Goal: Transaction & Acquisition: Purchase product/service

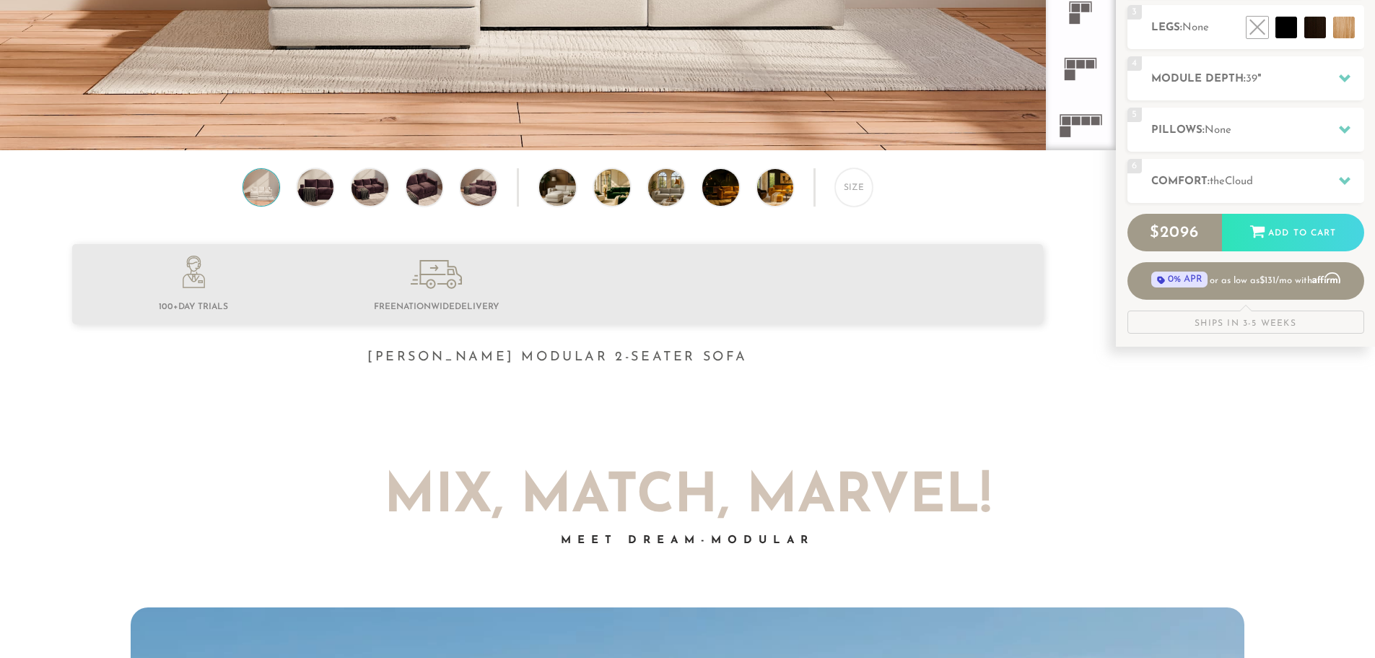
scroll to position [444, 0]
click at [1308, 88] on div "4 Module Depth: 39 "" at bounding box center [1246, 78] width 237 height 44
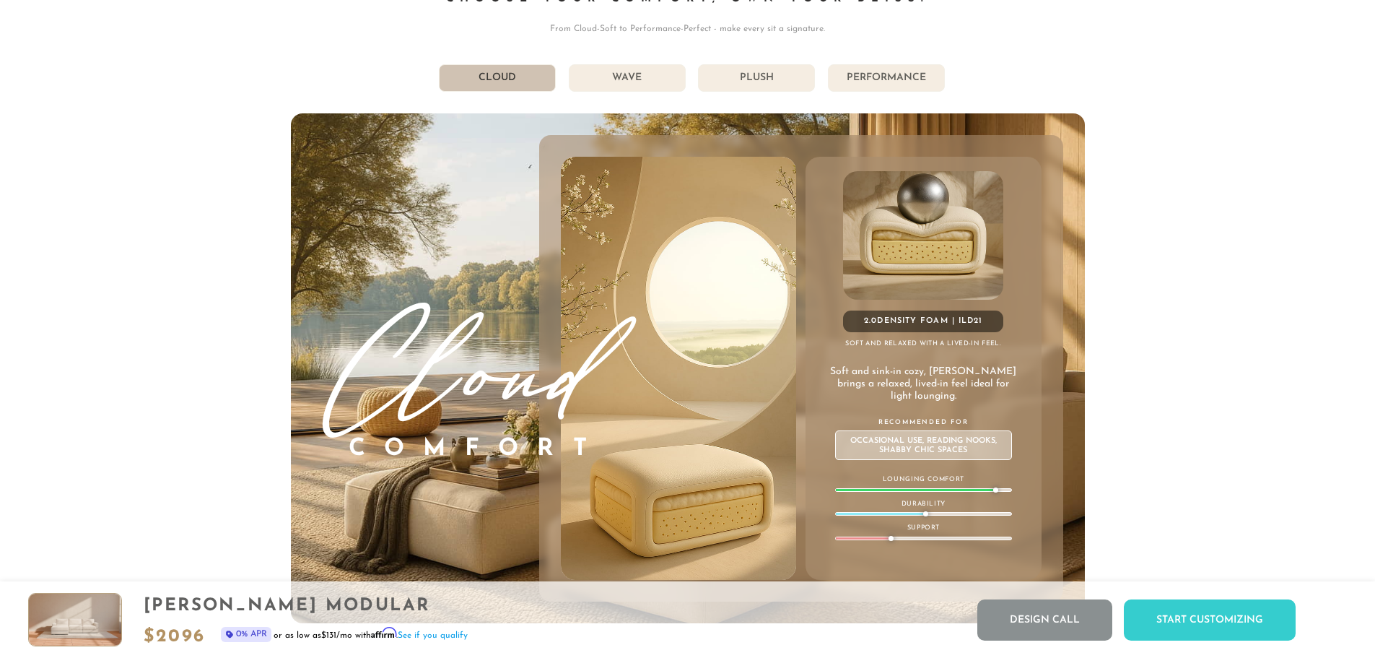
scroll to position [8390, 0]
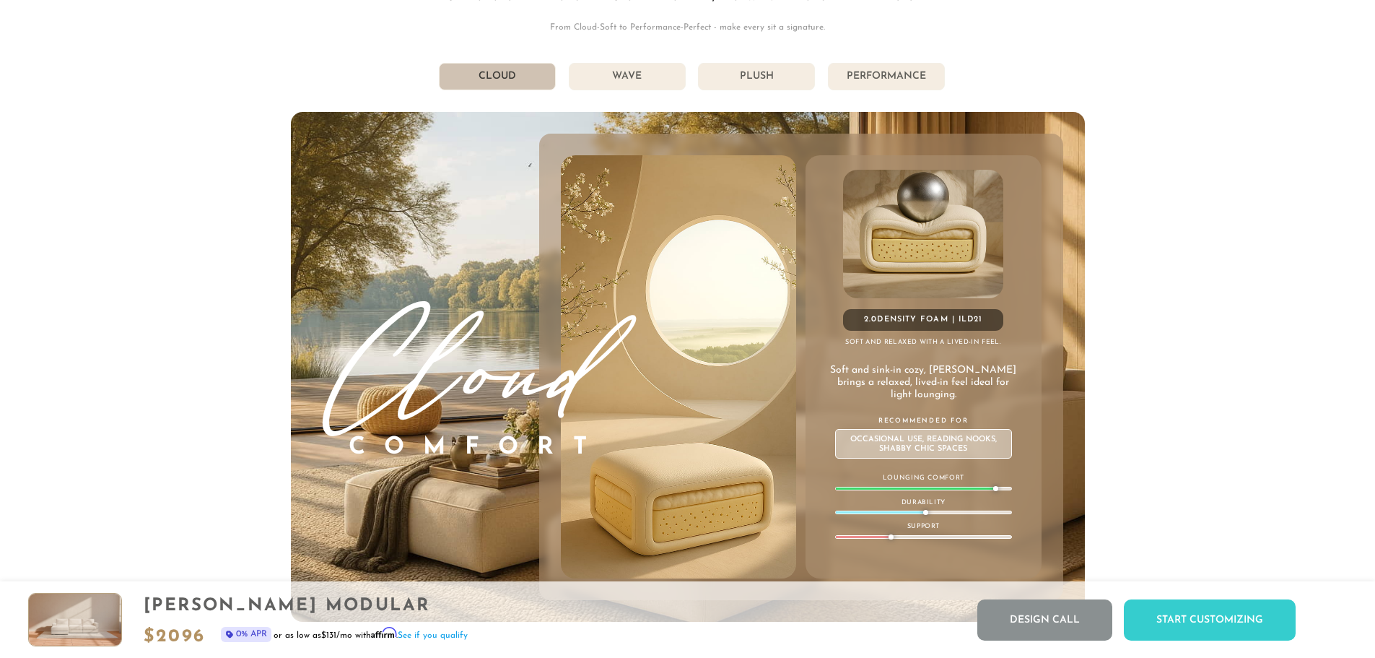
click at [892, 74] on li "Performance" at bounding box center [886, 76] width 117 height 27
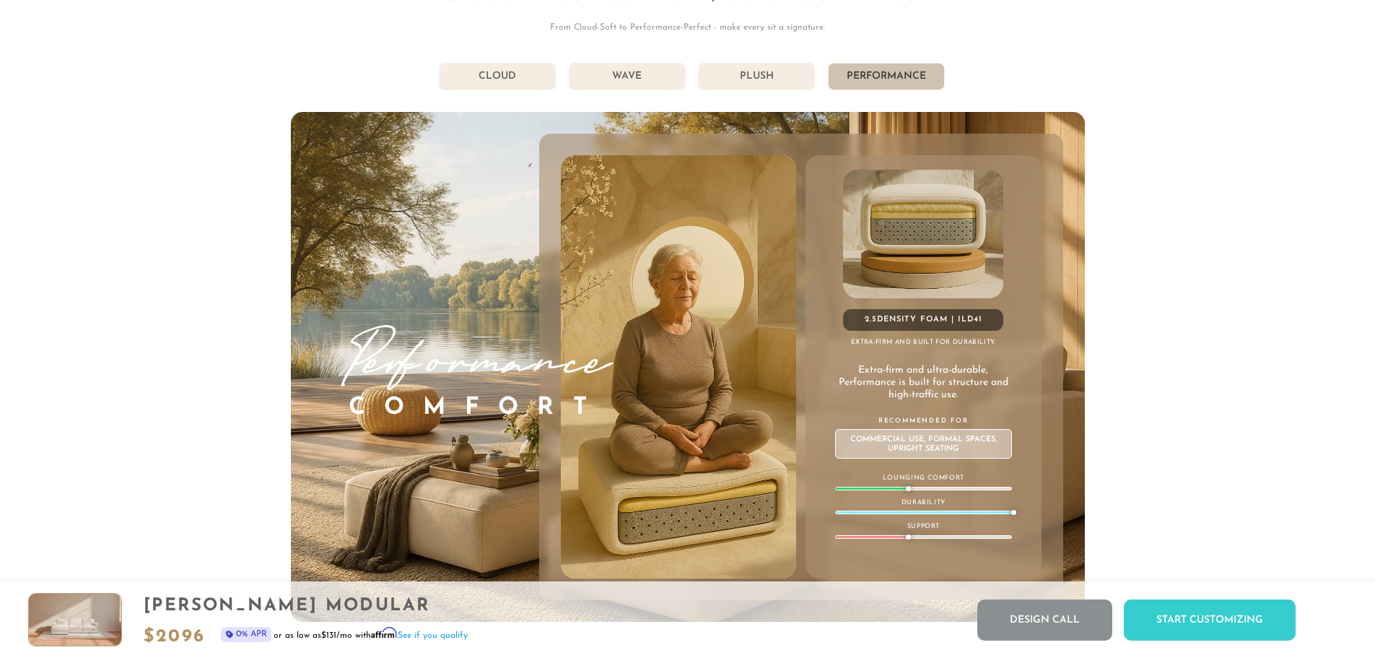
click at [750, 77] on li "Plush" at bounding box center [756, 76] width 117 height 27
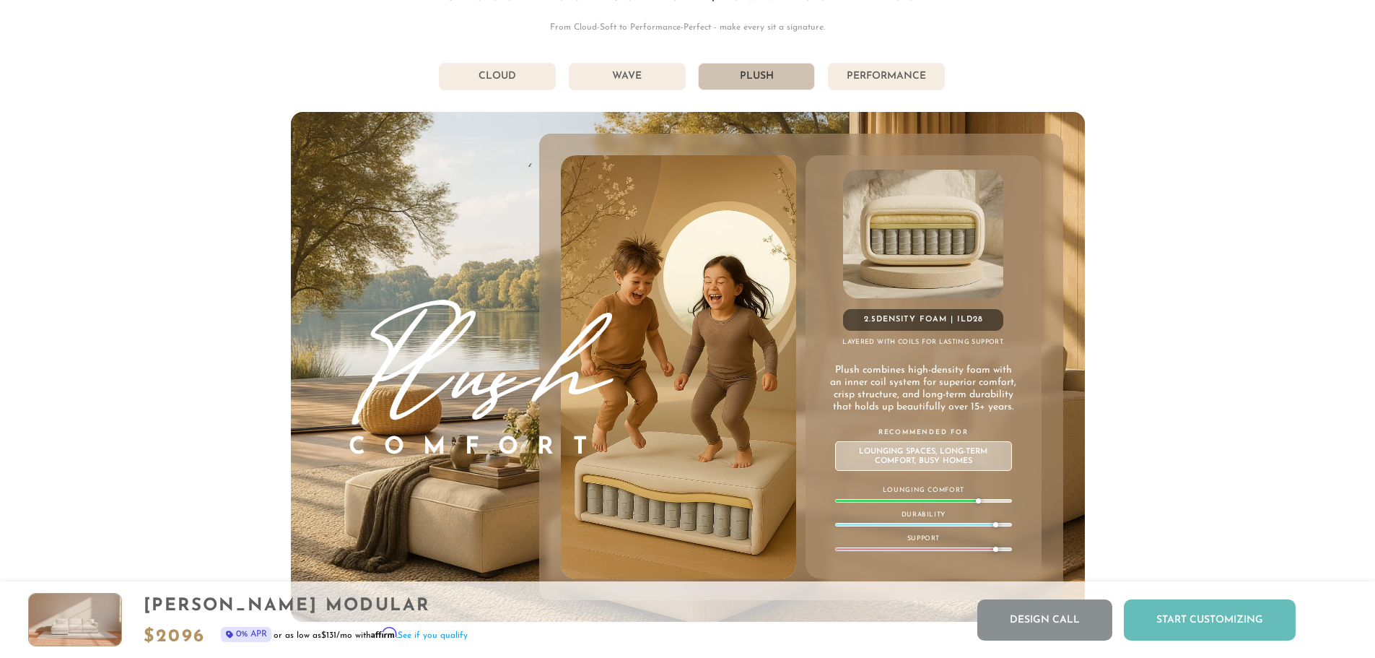
click at [1212, 615] on div "Start Customizing" at bounding box center [1210, 619] width 172 height 41
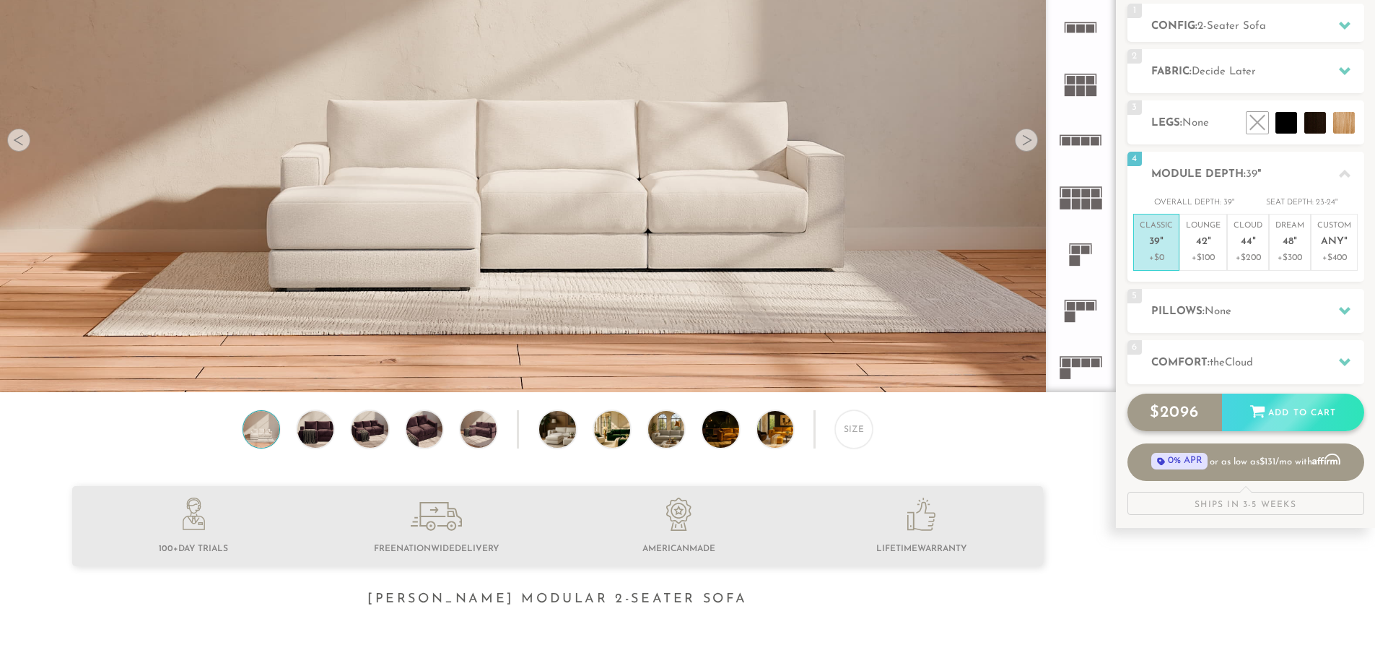
scroll to position [0, 0]
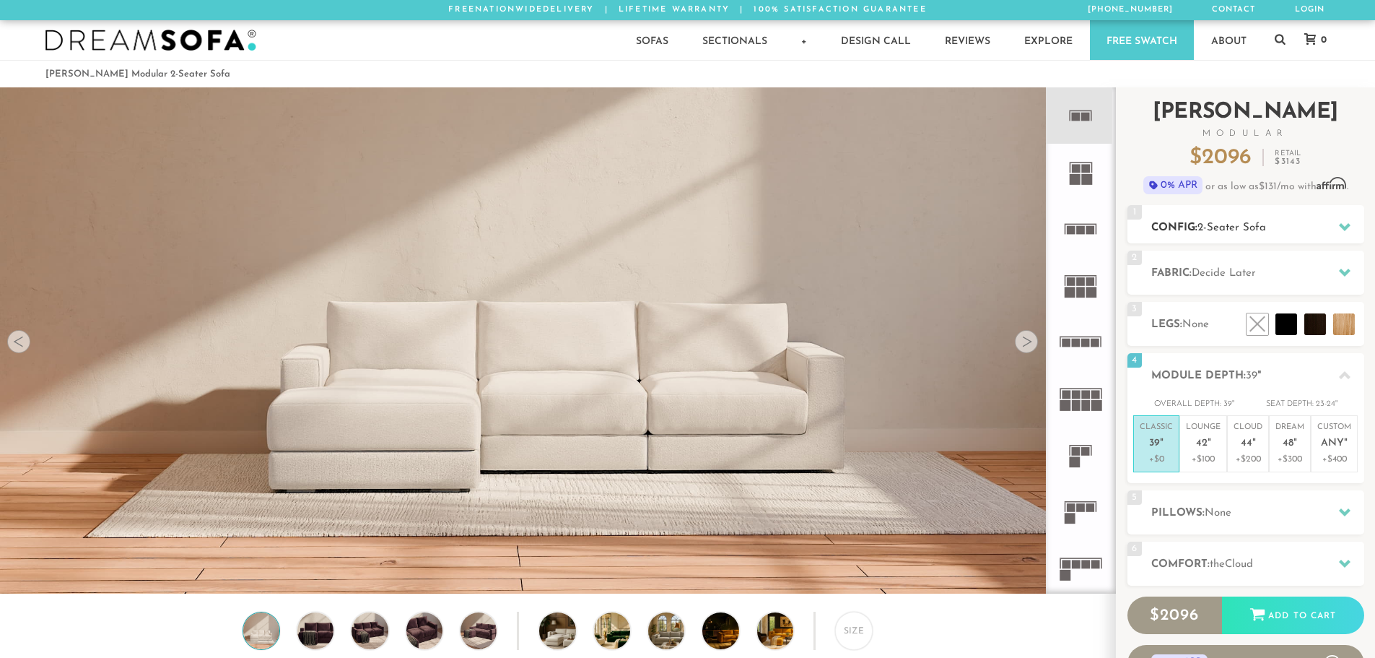
click at [1315, 222] on h2 "Config: 2-Seater Sofa" at bounding box center [1257, 227] width 213 height 17
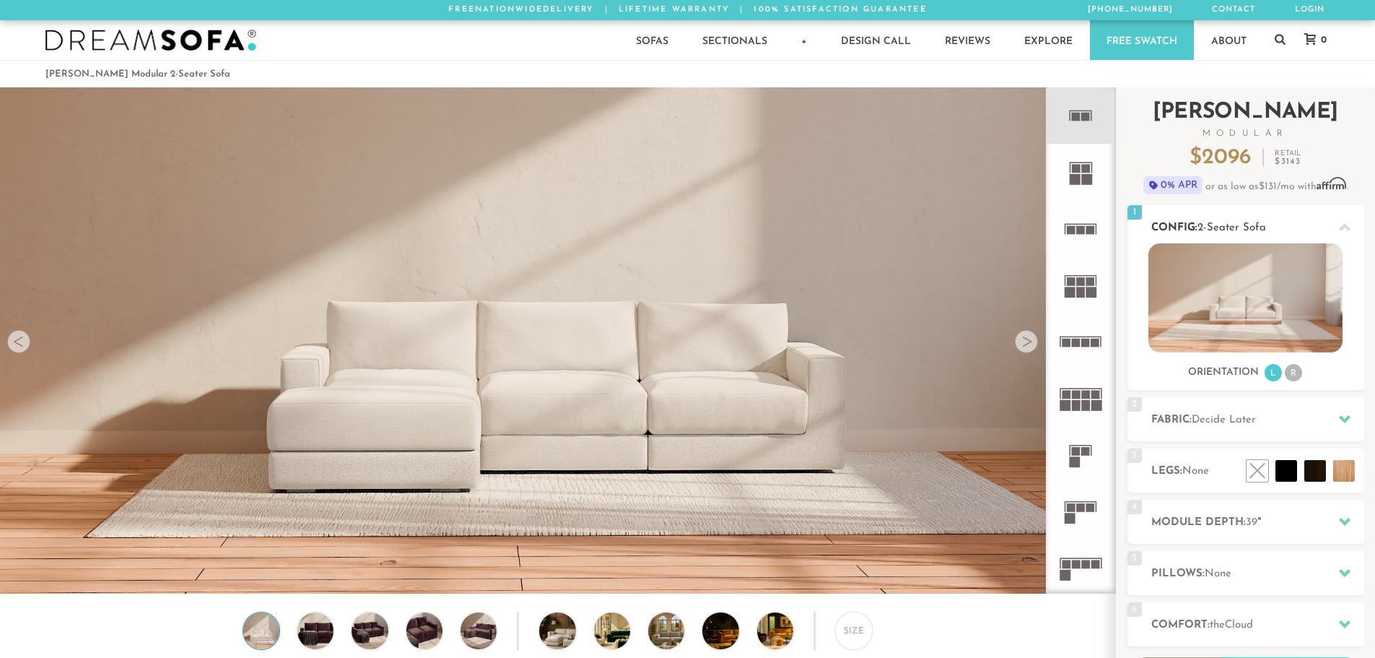
click at [1315, 222] on h2 "Config: 2-Seater Sofa" at bounding box center [1257, 227] width 213 height 17
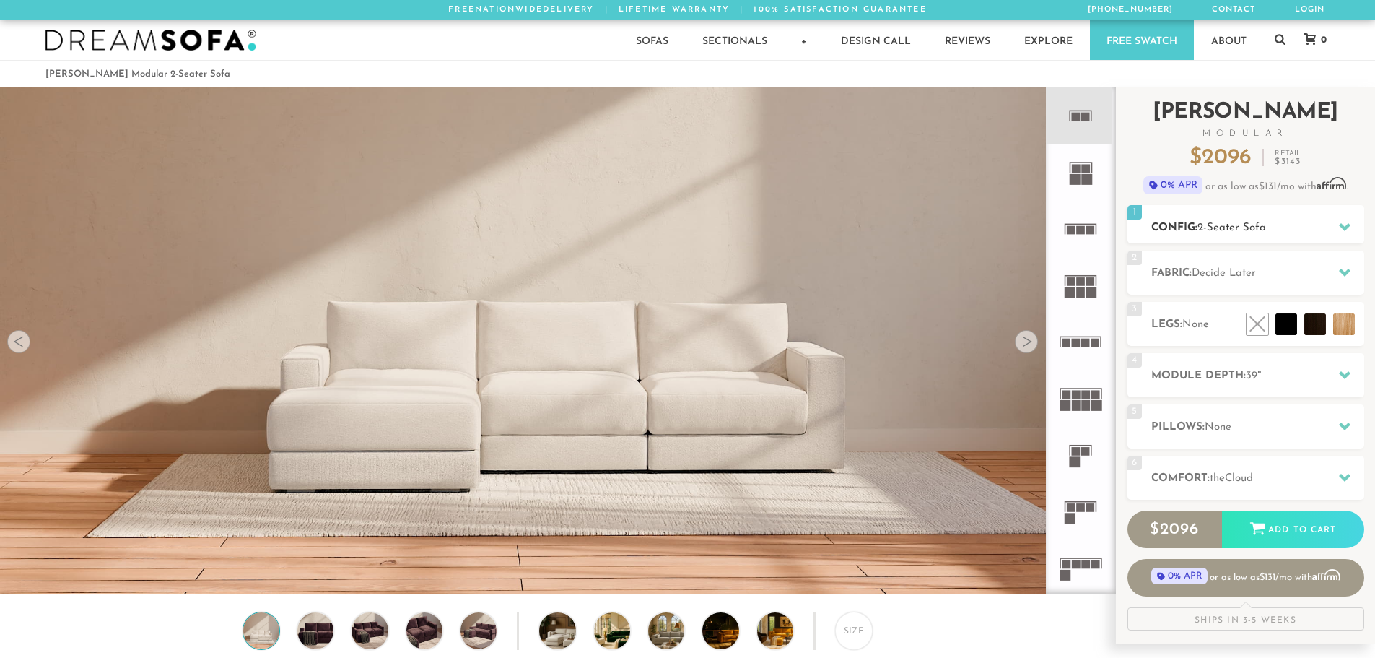
click at [1315, 222] on h2 "Config: 2-Seater Sofa" at bounding box center [1257, 227] width 213 height 17
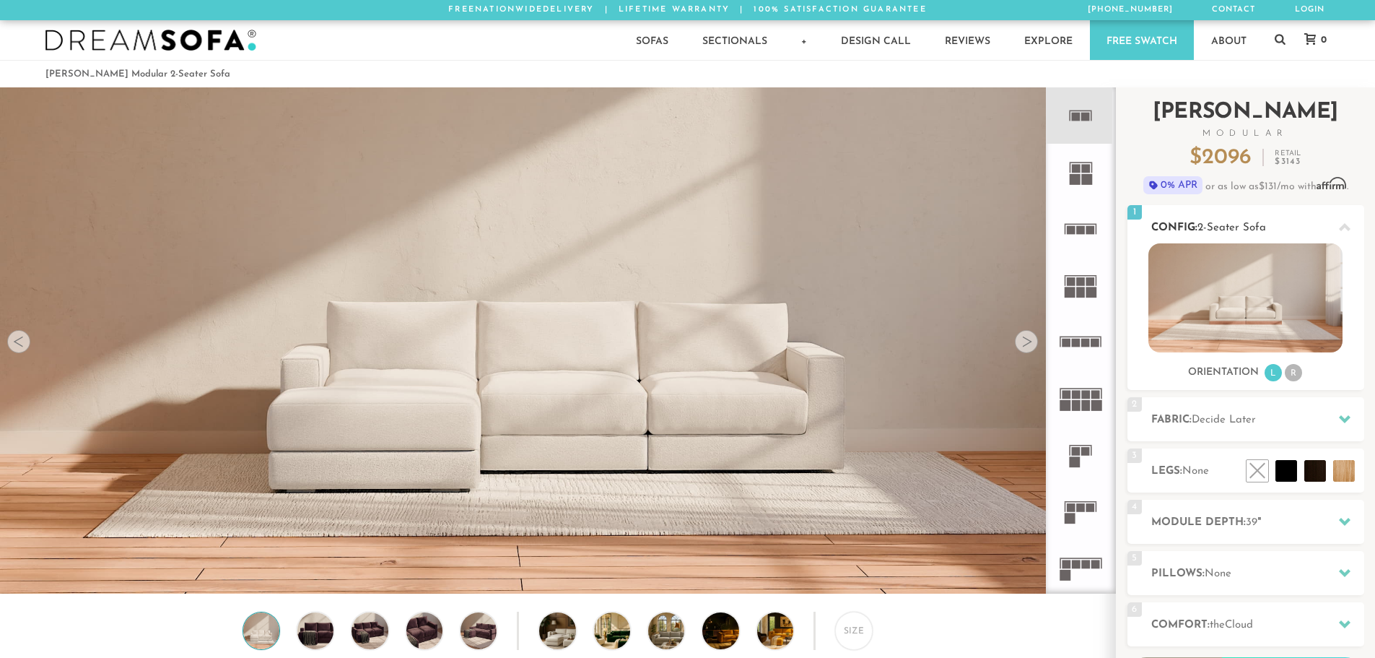
click at [1318, 222] on h2 "Config: 2-Seater Sofa" at bounding box center [1257, 227] width 213 height 17
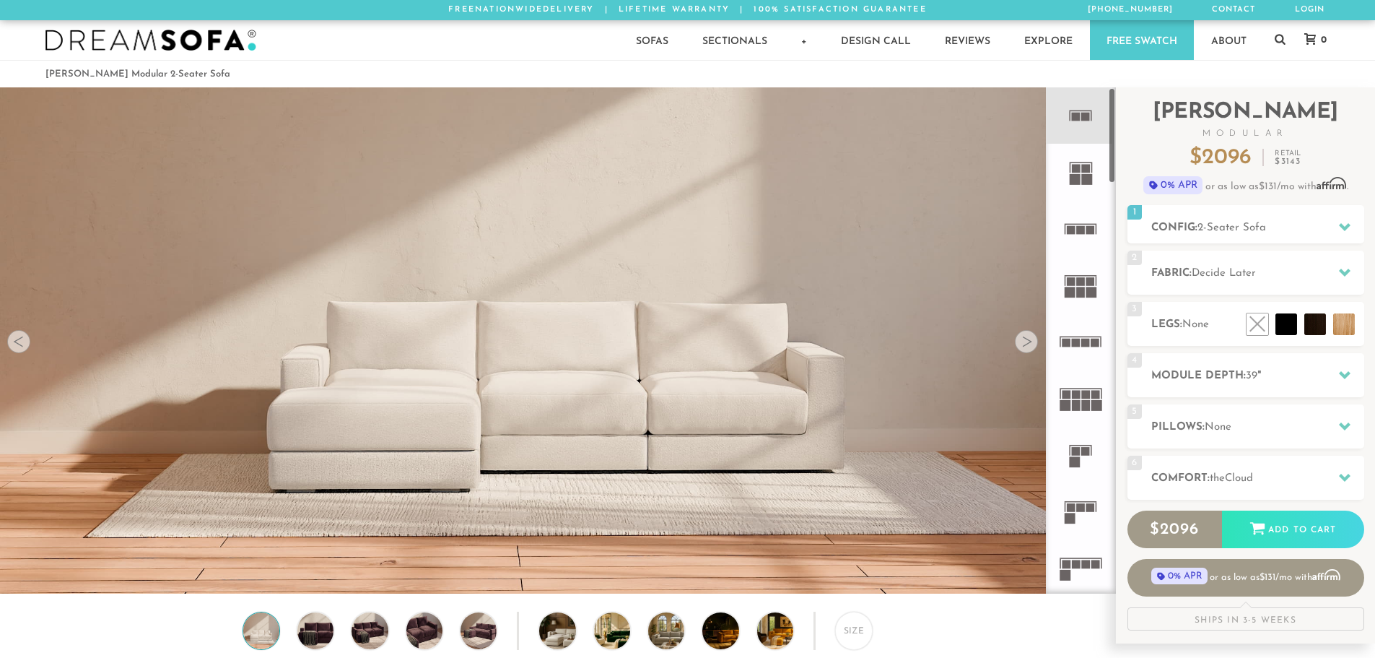
click at [1068, 228] on rect at bounding box center [1071, 229] width 9 height 9
click at [1323, 266] on h2 "Fabric: Decide Later" at bounding box center [1257, 273] width 213 height 17
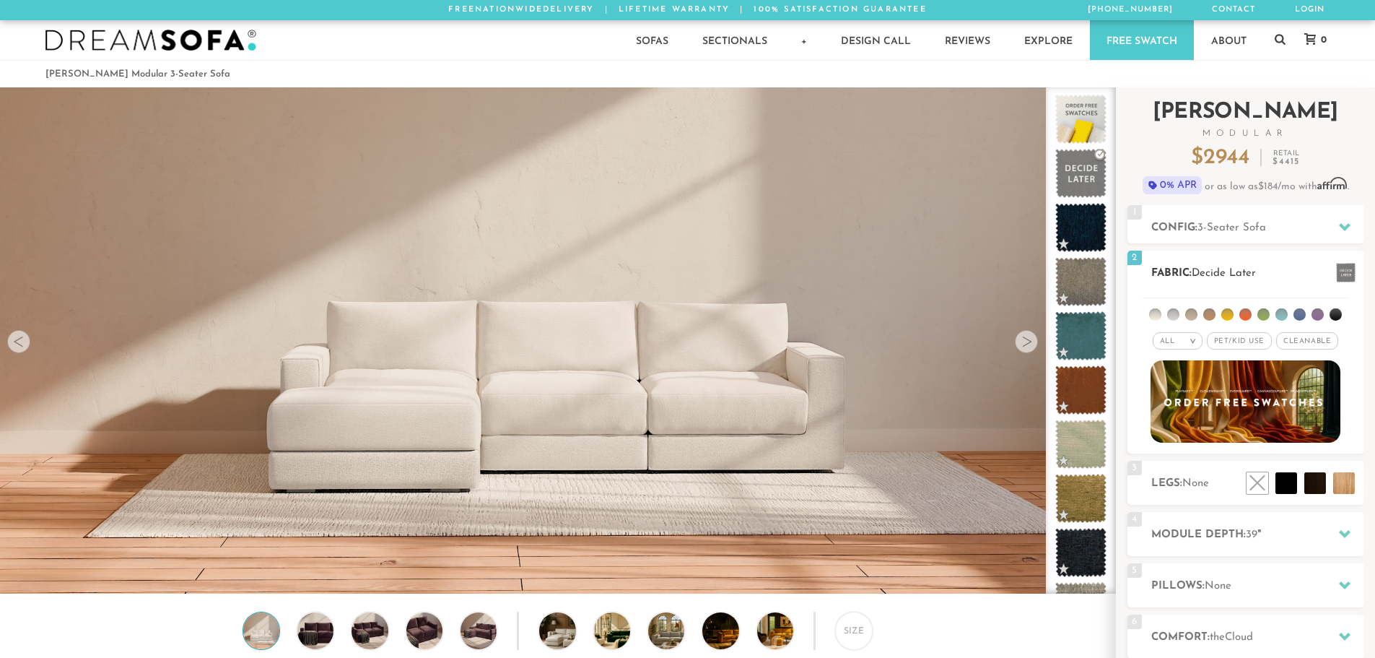
click at [1305, 341] on span "Cleanable x" at bounding box center [1307, 340] width 62 height 17
click at [1263, 310] on li at bounding box center [1264, 314] width 12 height 12
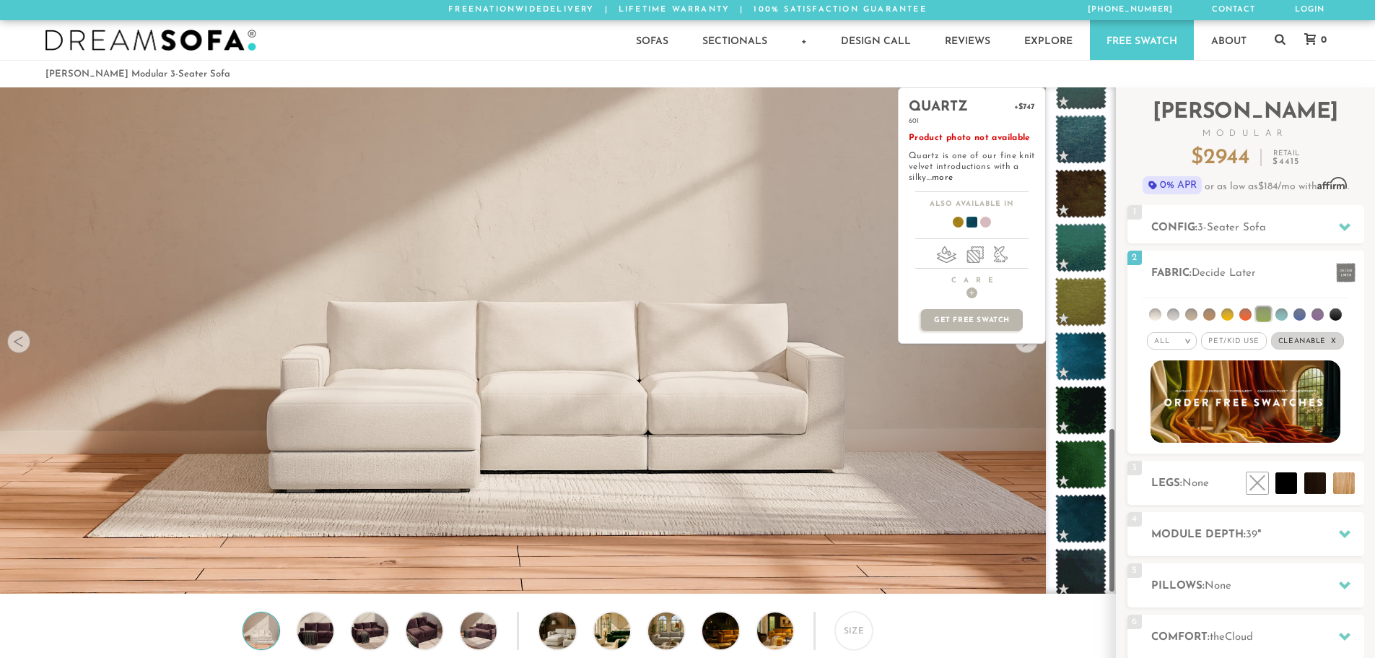
scroll to position [1068, 0]
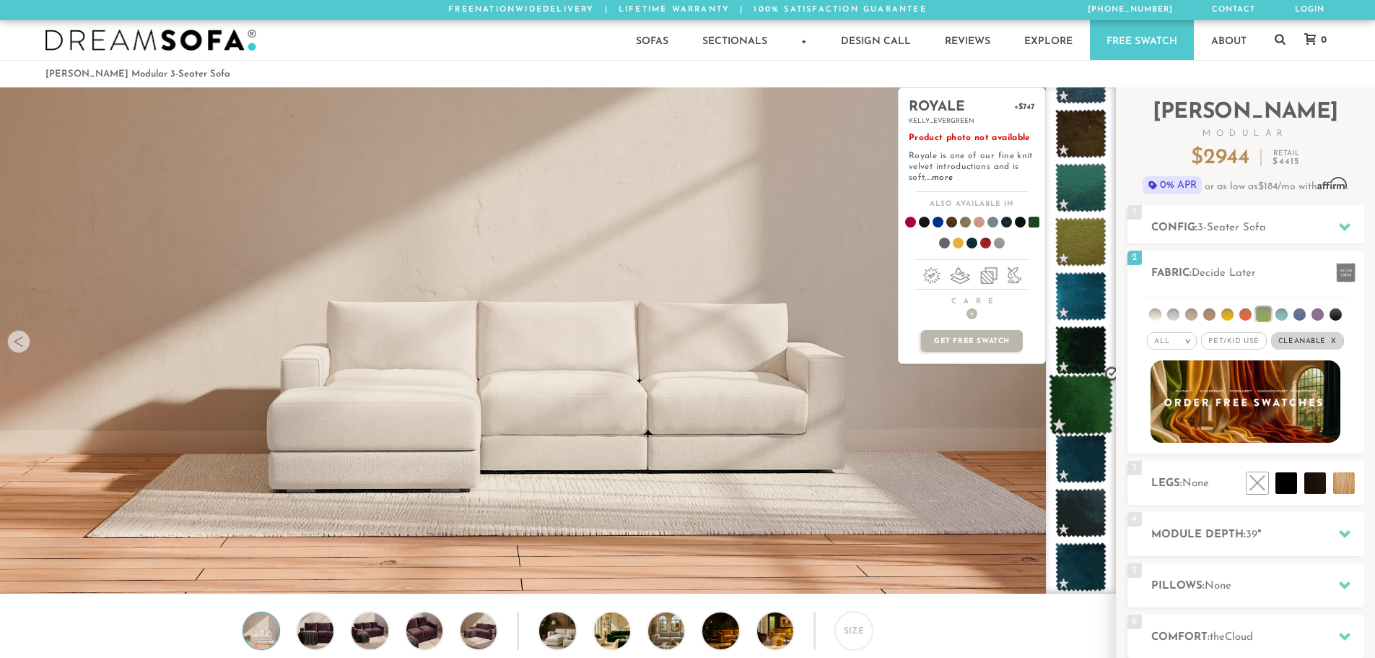
click at [1081, 401] on span at bounding box center [1081, 404] width 64 height 61
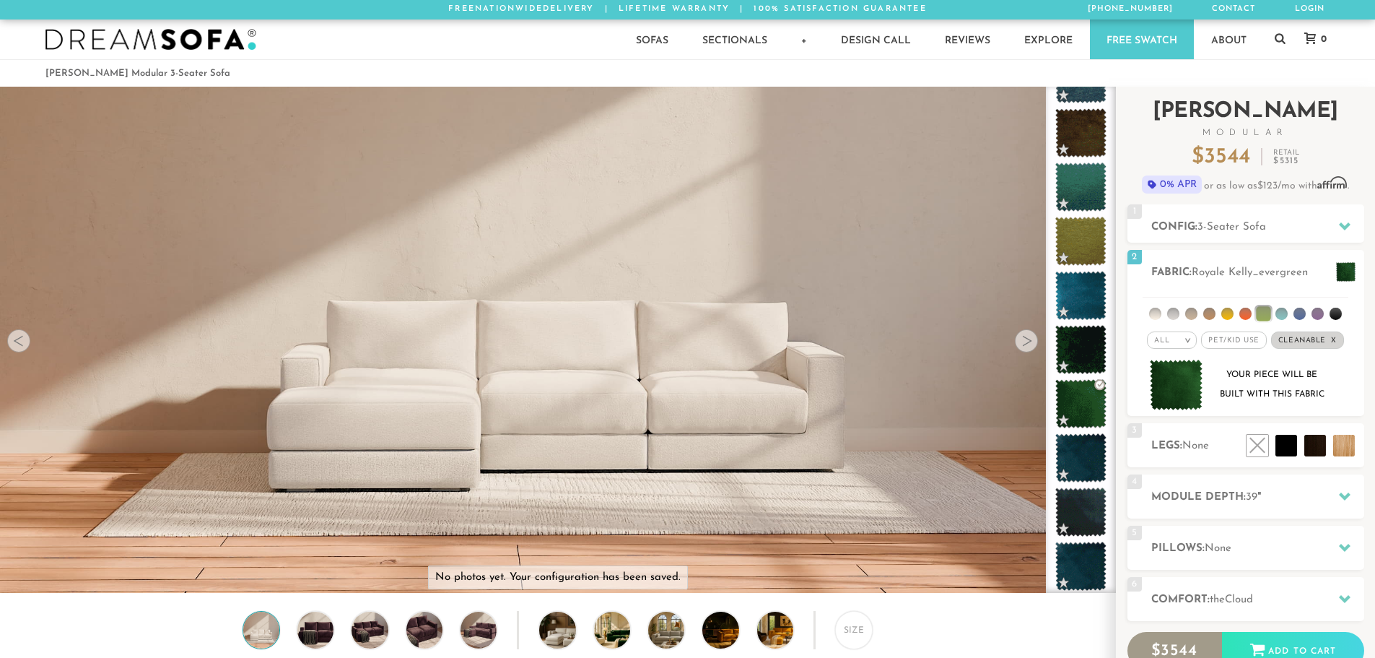
scroll to position [0, 0]
click at [1331, 436] on li at bounding box center [1311, 413] width 87 height 87
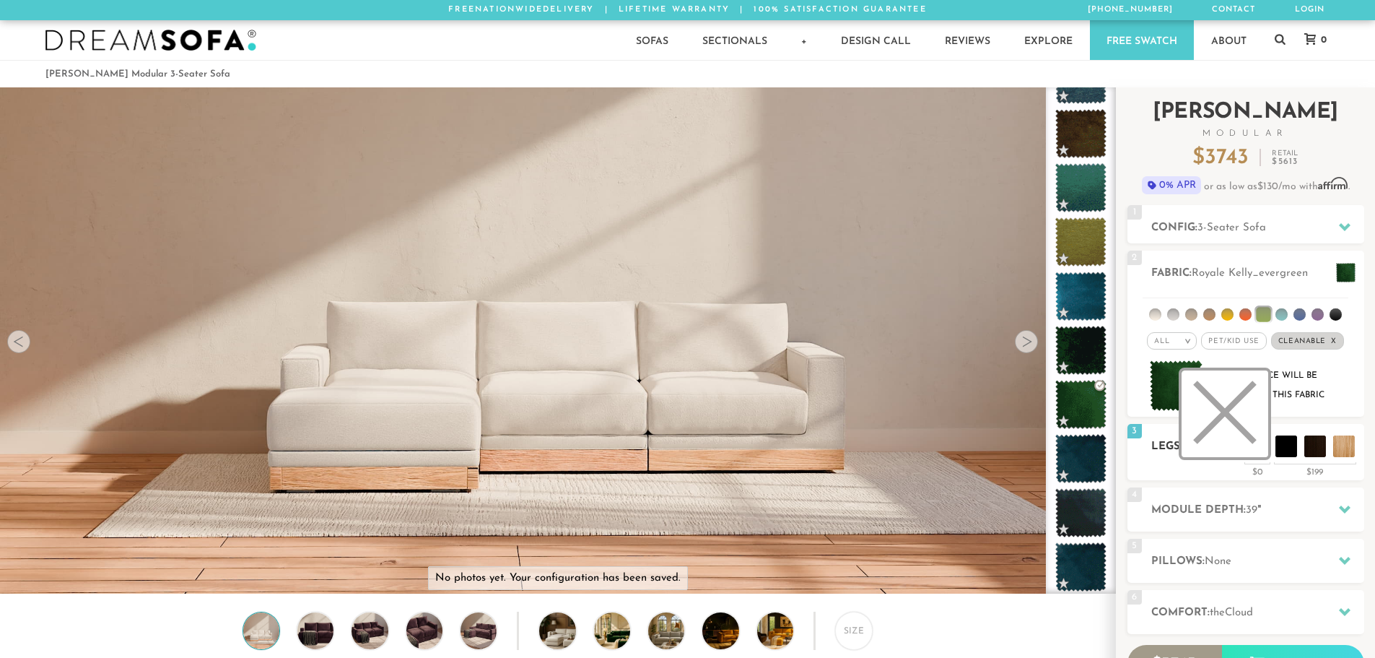
click at [1254, 447] on li at bounding box center [1225, 413] width 87 height 87
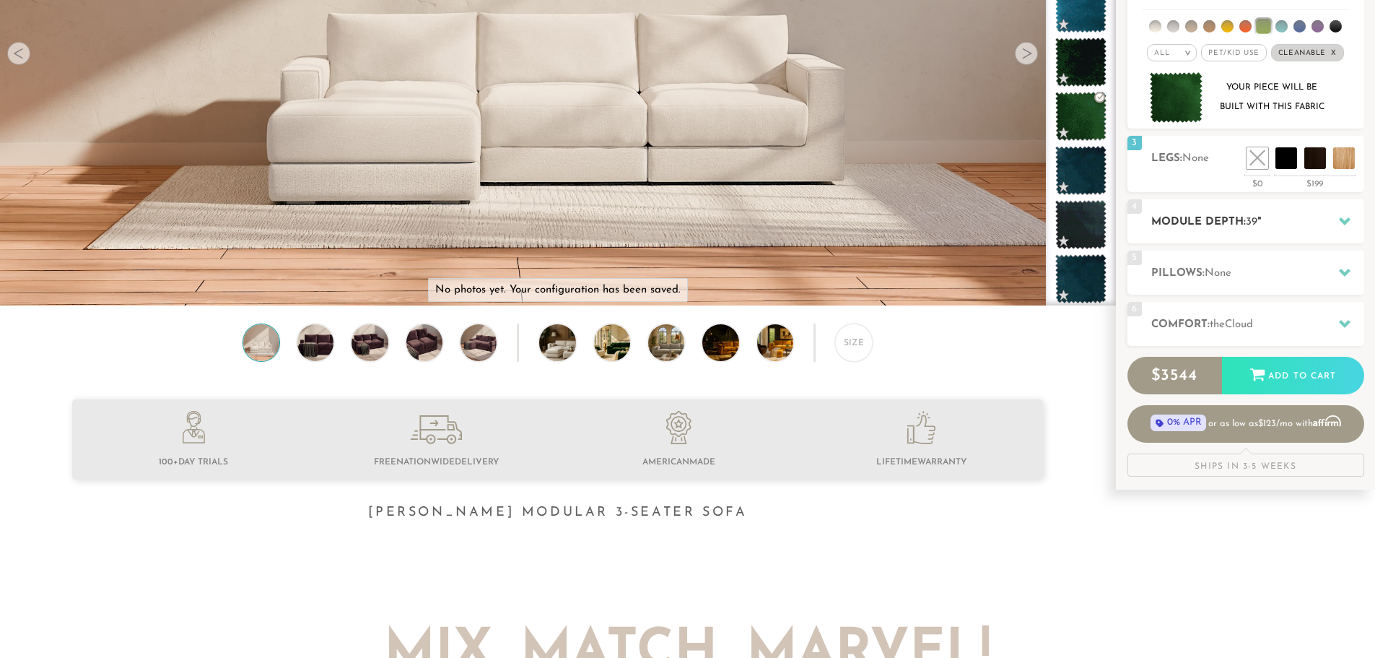
scroll to position [289, 0]
click at [1335, 222] on div at bounding box center [1345, 221] width 30 height 30
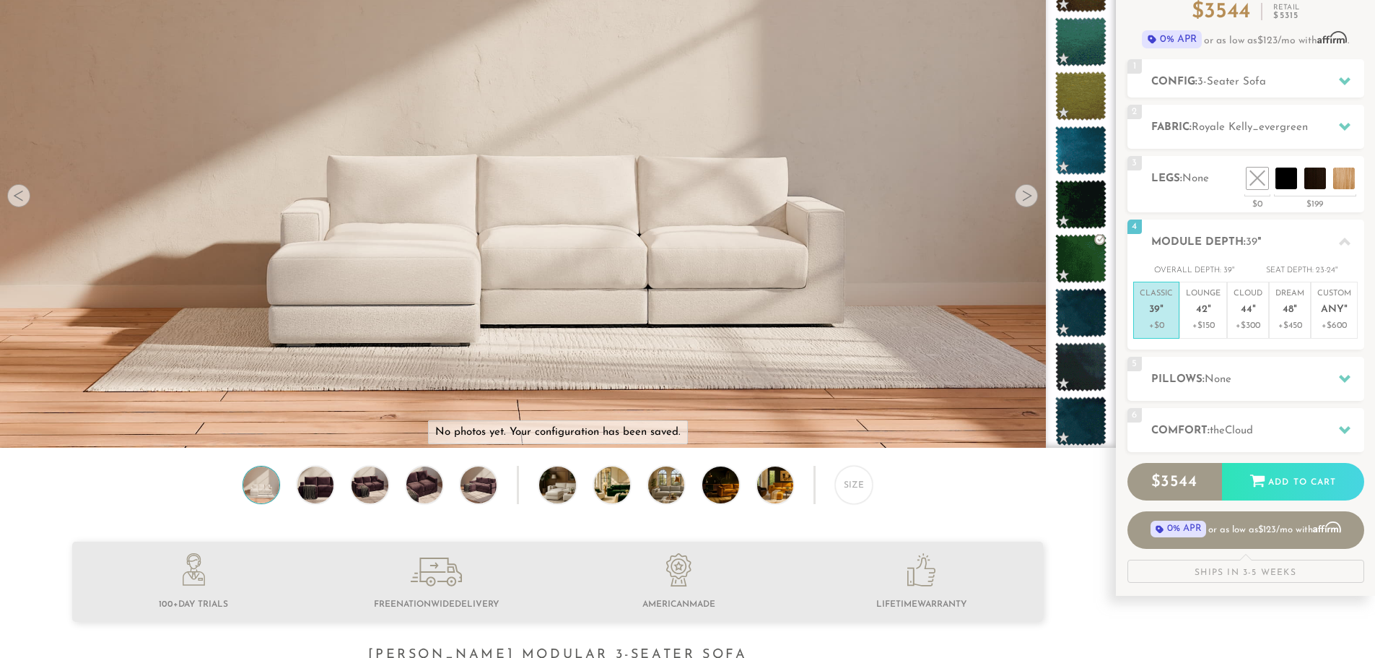
scroll to position [144, 0]
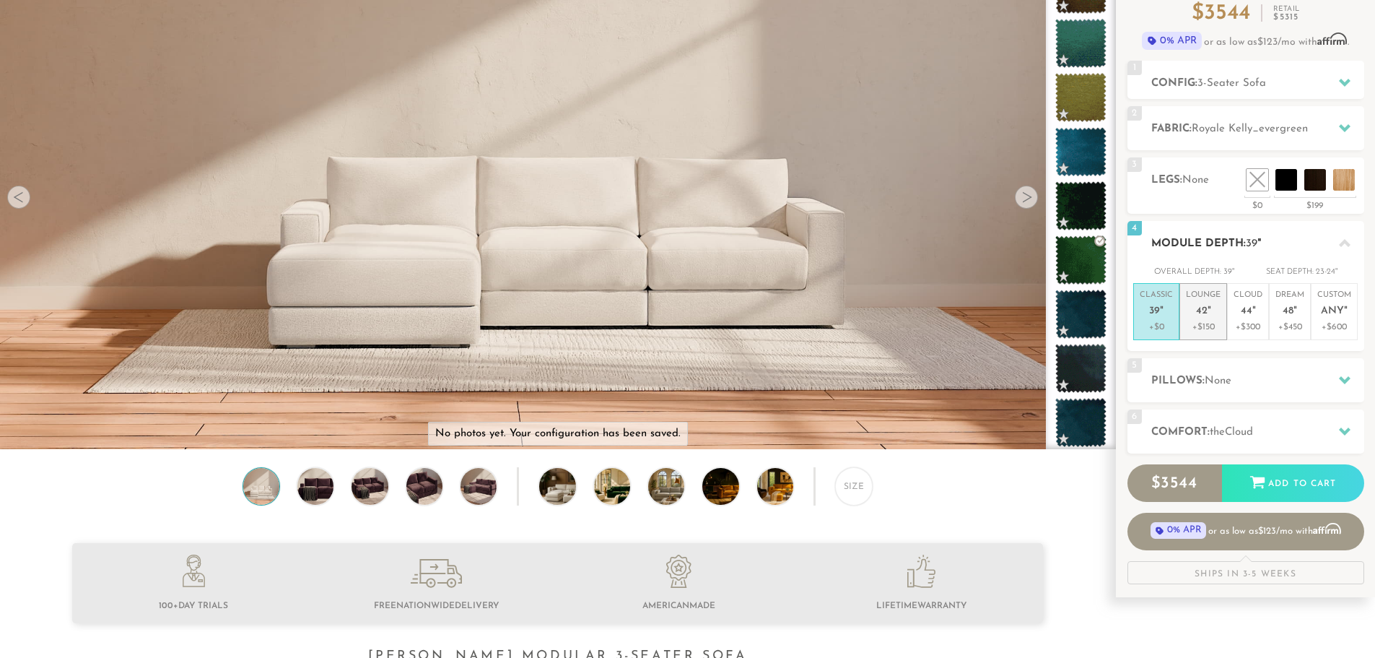
click at [1203, 310] on span "42" at bounding box center [1202, 311] width 12 height 12
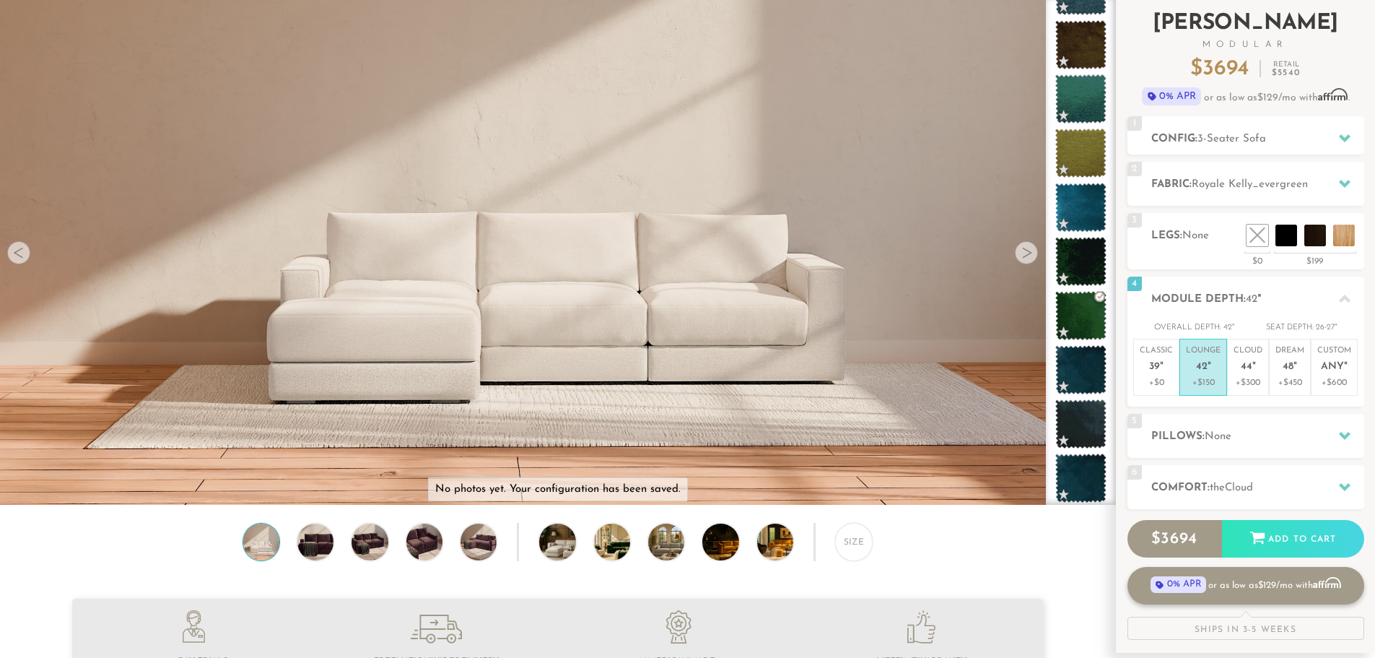
scroll to position [84, 0]
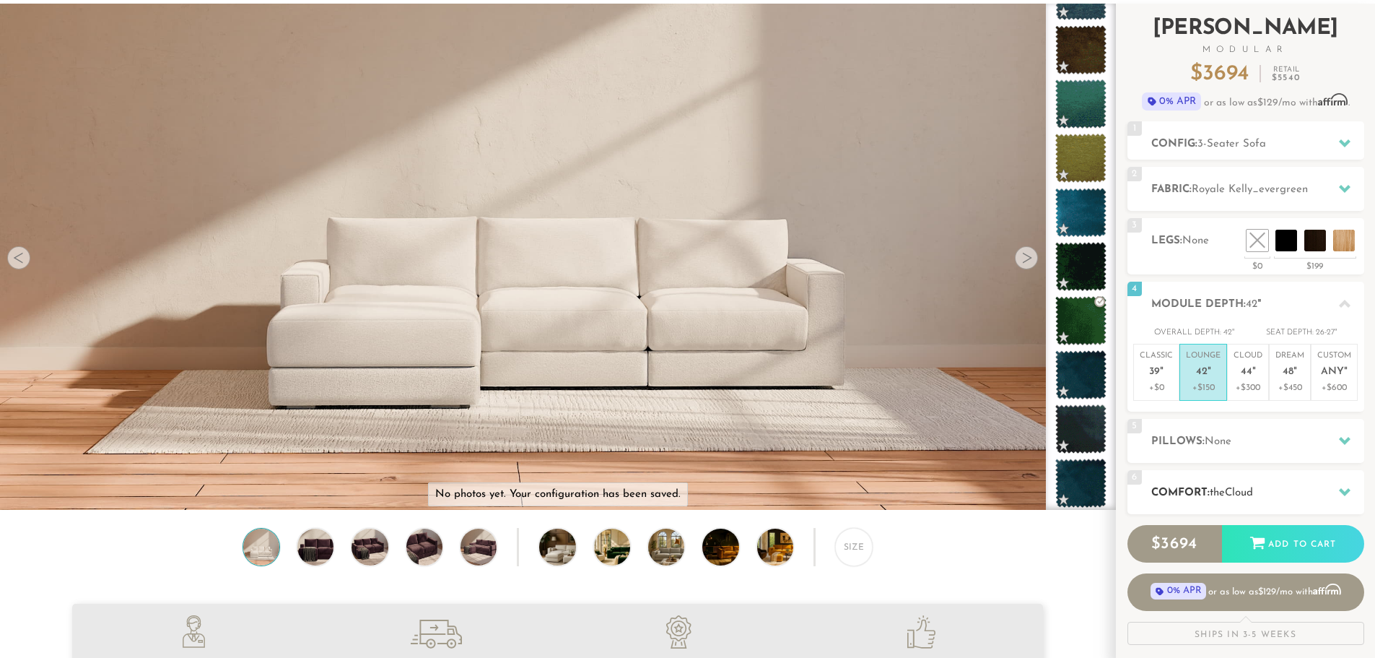
click at [1232, 484] on h2 "Comfort: the Cloud" at bounding box center [1257, 492] width 213 height 17
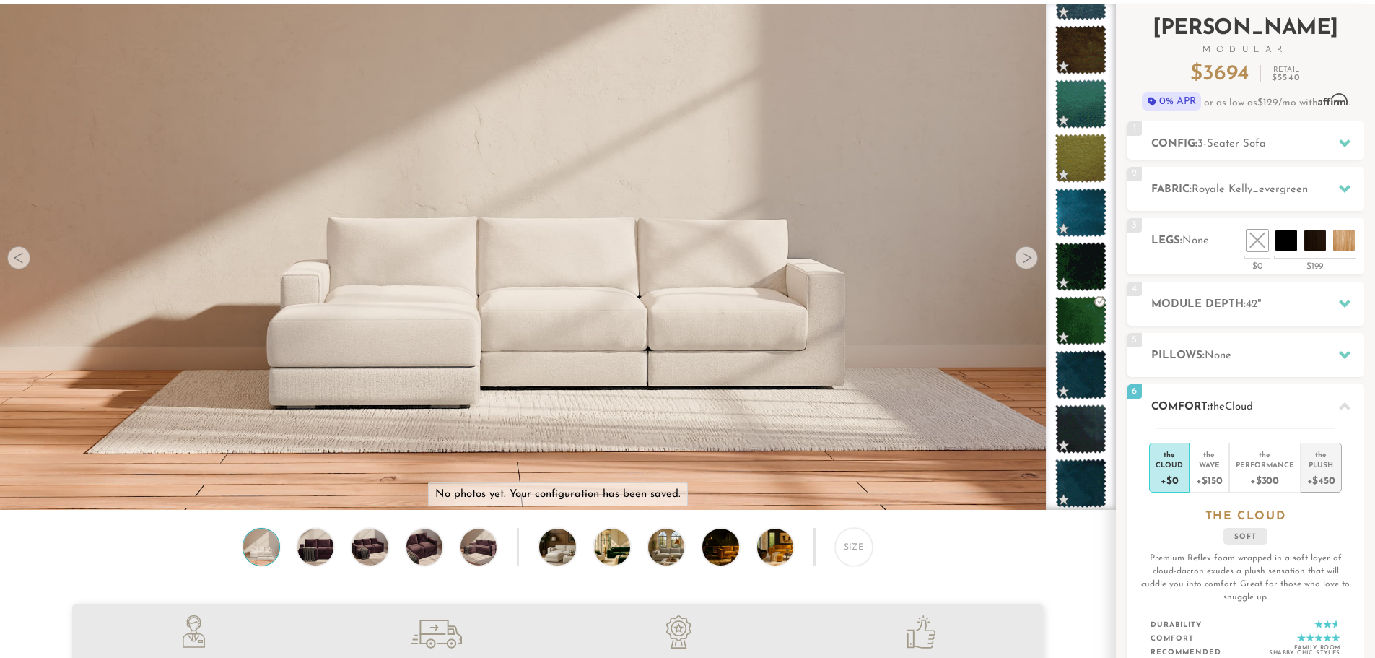
click at [1321, 475] on div "+$450" at bounding box center [1321, 479] width 28 height 21
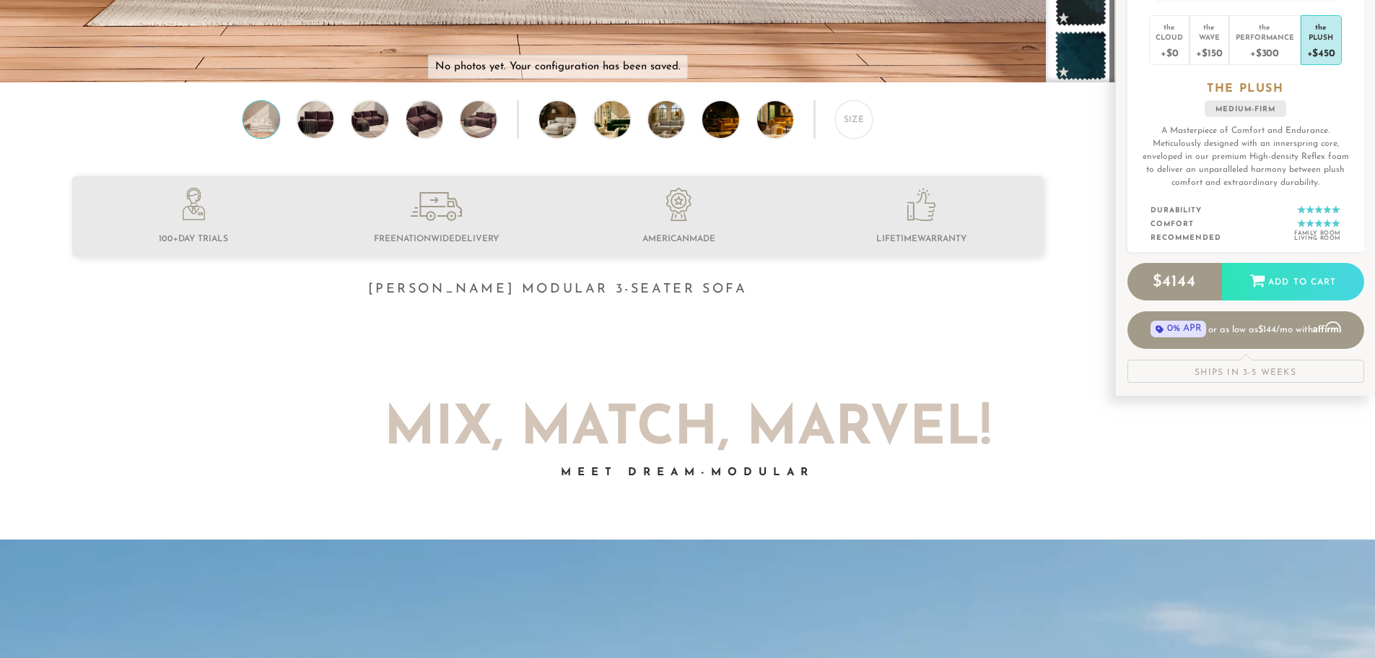
scroll to position [517, 0]
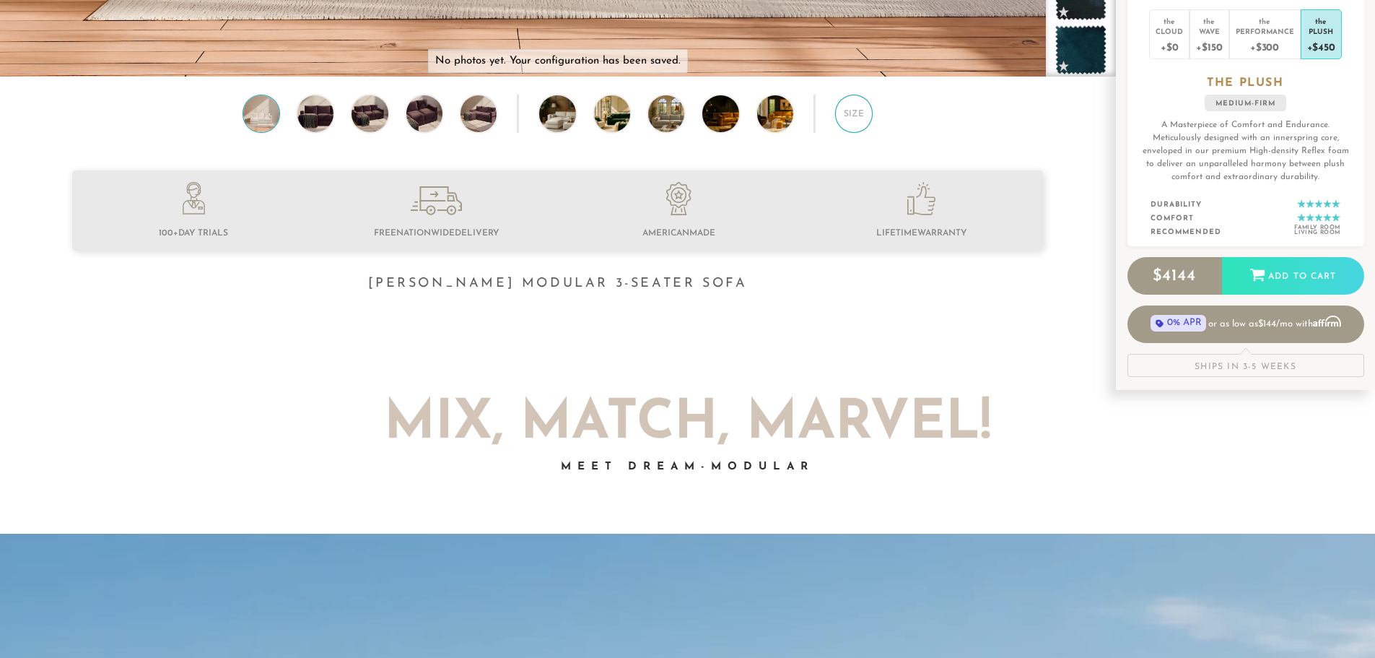
click at [853, 127] on div "Size" at bounding box center [854, 114] width 38 height 38
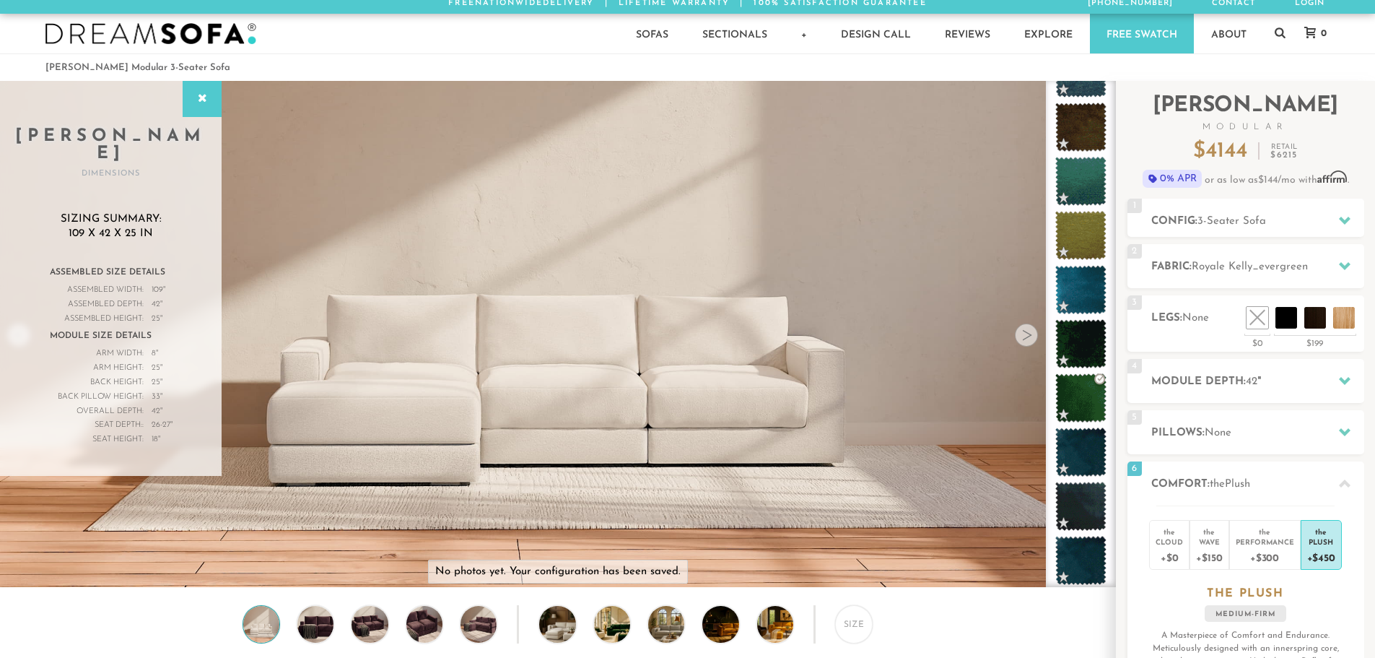
scroll to position [4, 0]
